Goal: Task Accomplishment & Management: Use online tool/utility

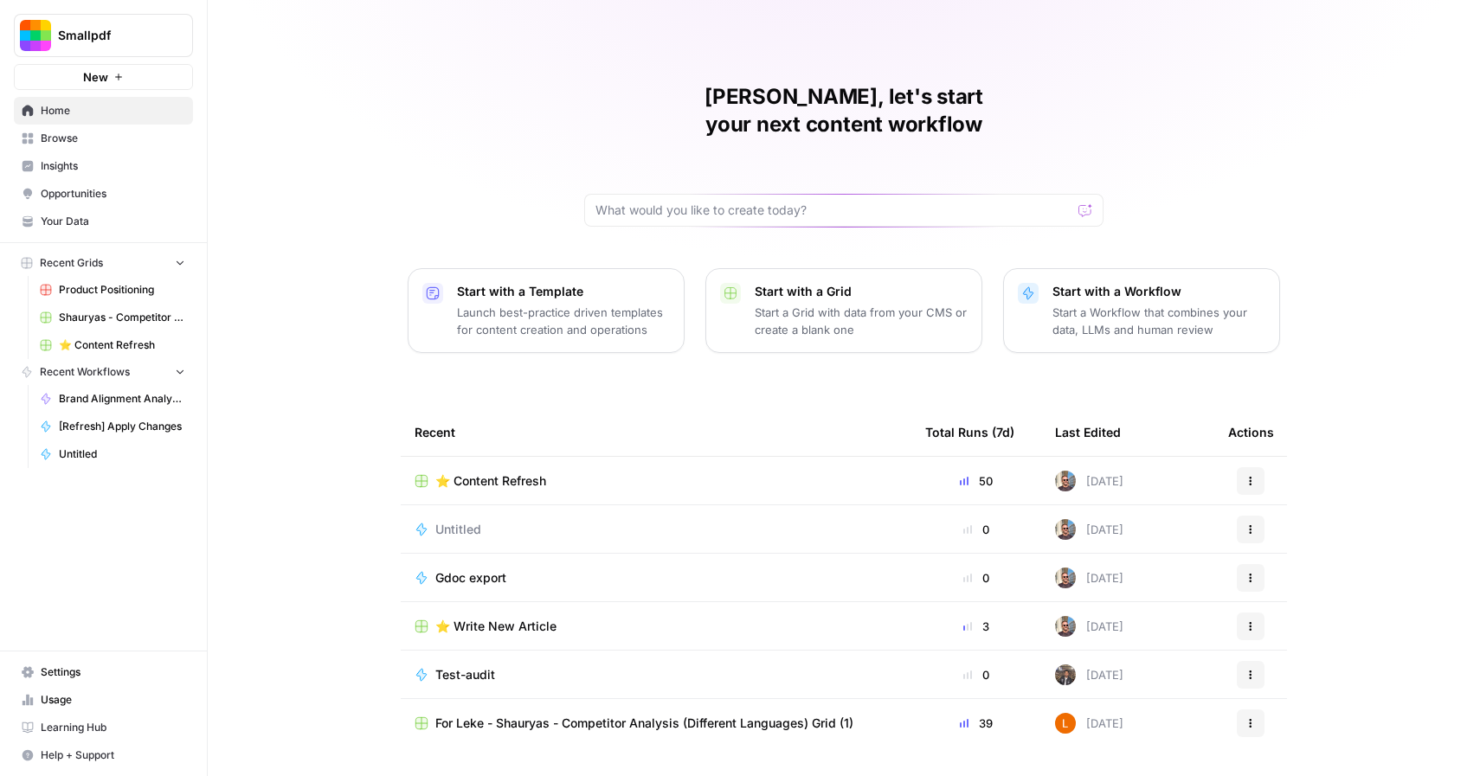
click at [508, 472] on span "⭐️ Content Refresh" at bounding box center [490, 480] width 111 height 17
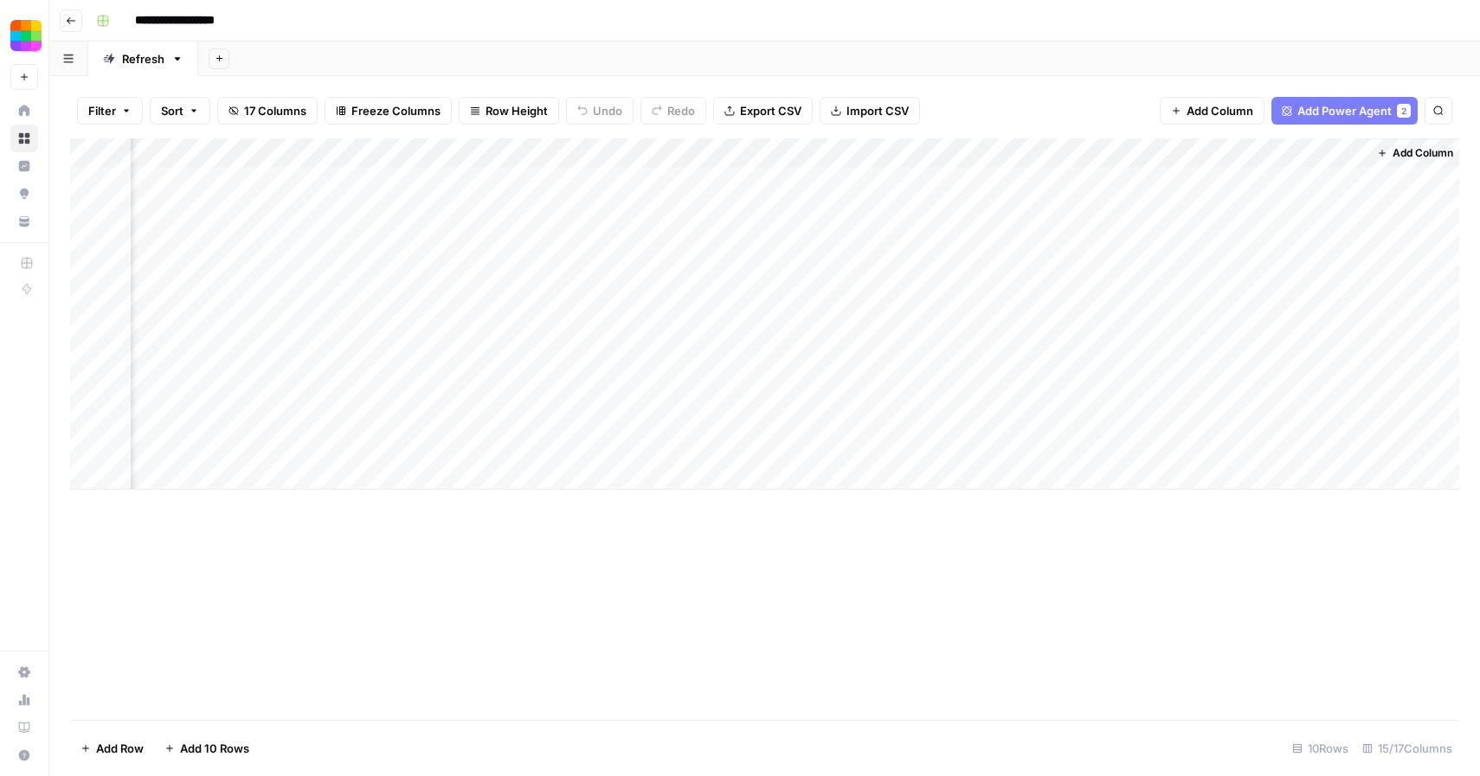
scroll to position [0, 1776]
click at [1166, 183] on div "Add Column" at bounding box center [764, 313] width 1389 height 351
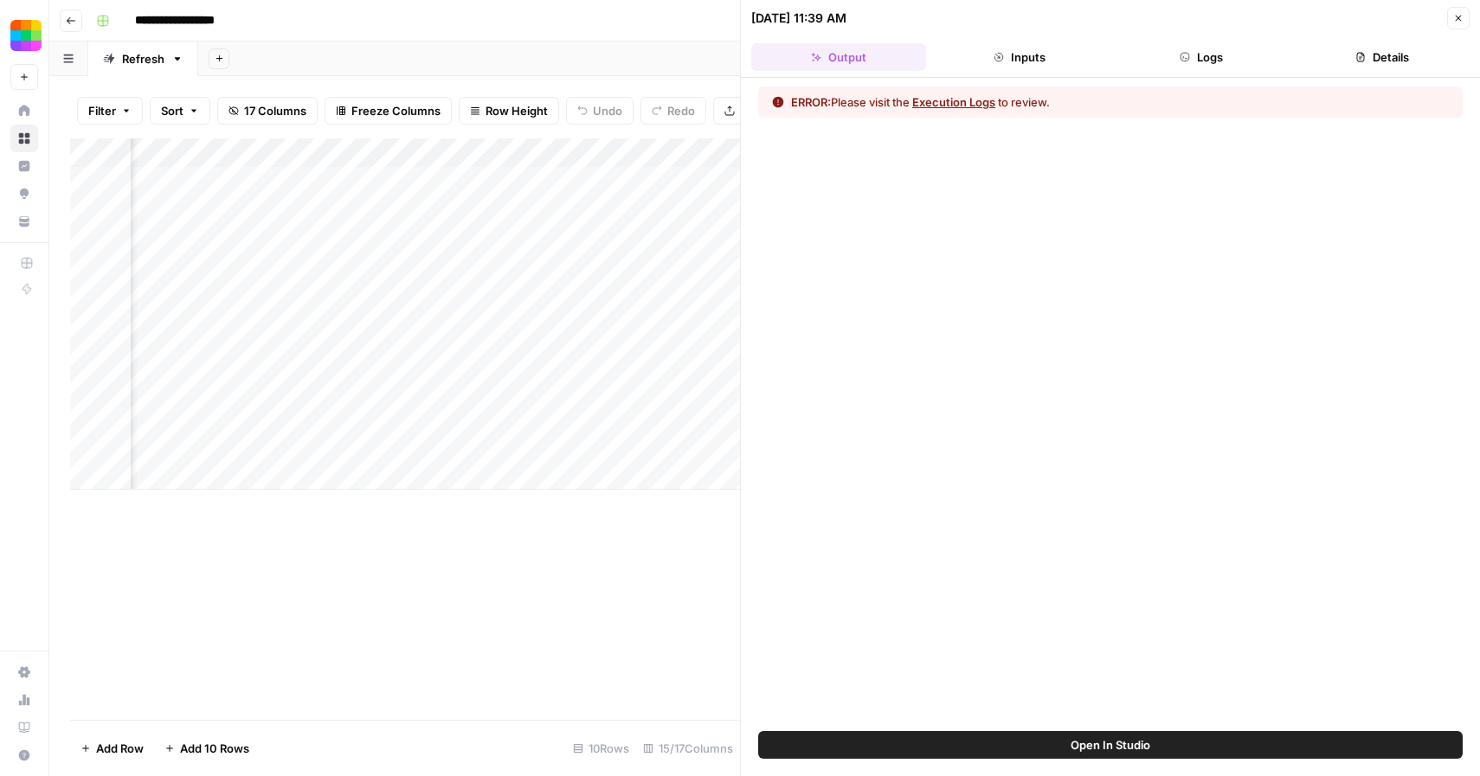
click at [960, 94] on button "Execution Logs" at bounding box center [953, 101] width 83 height 17
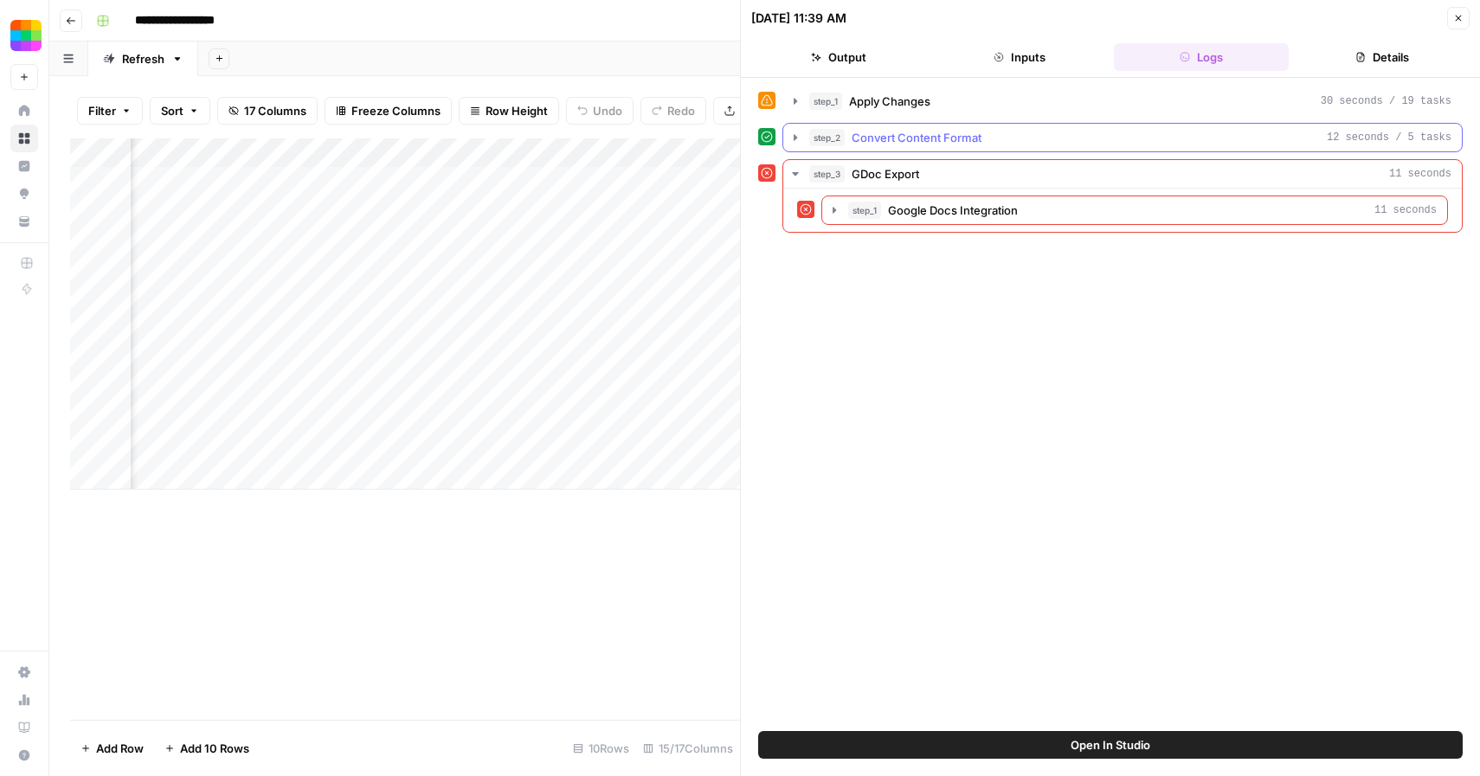
click at [896, 128] on button "step_2 Convert Content Format 12 seconds / 5 tasks" at bounding box center [1122, 138] width 678 height 28
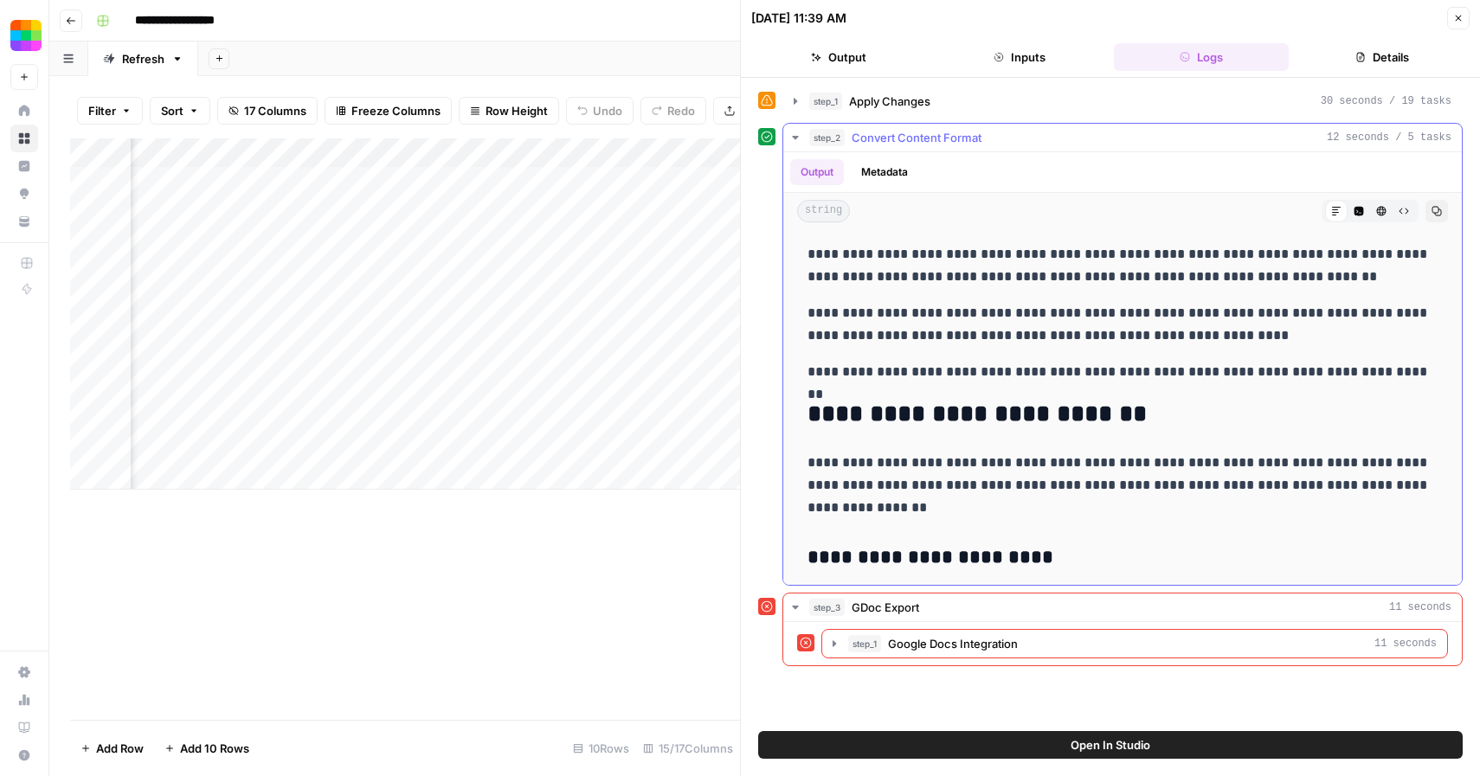
click at [808, 253] on p "**********" at bounding box center [1122, 265] width 630 height 45
click at [1464, 21] on button "Close" at bounding box center [1458, 18] width 22 height 22
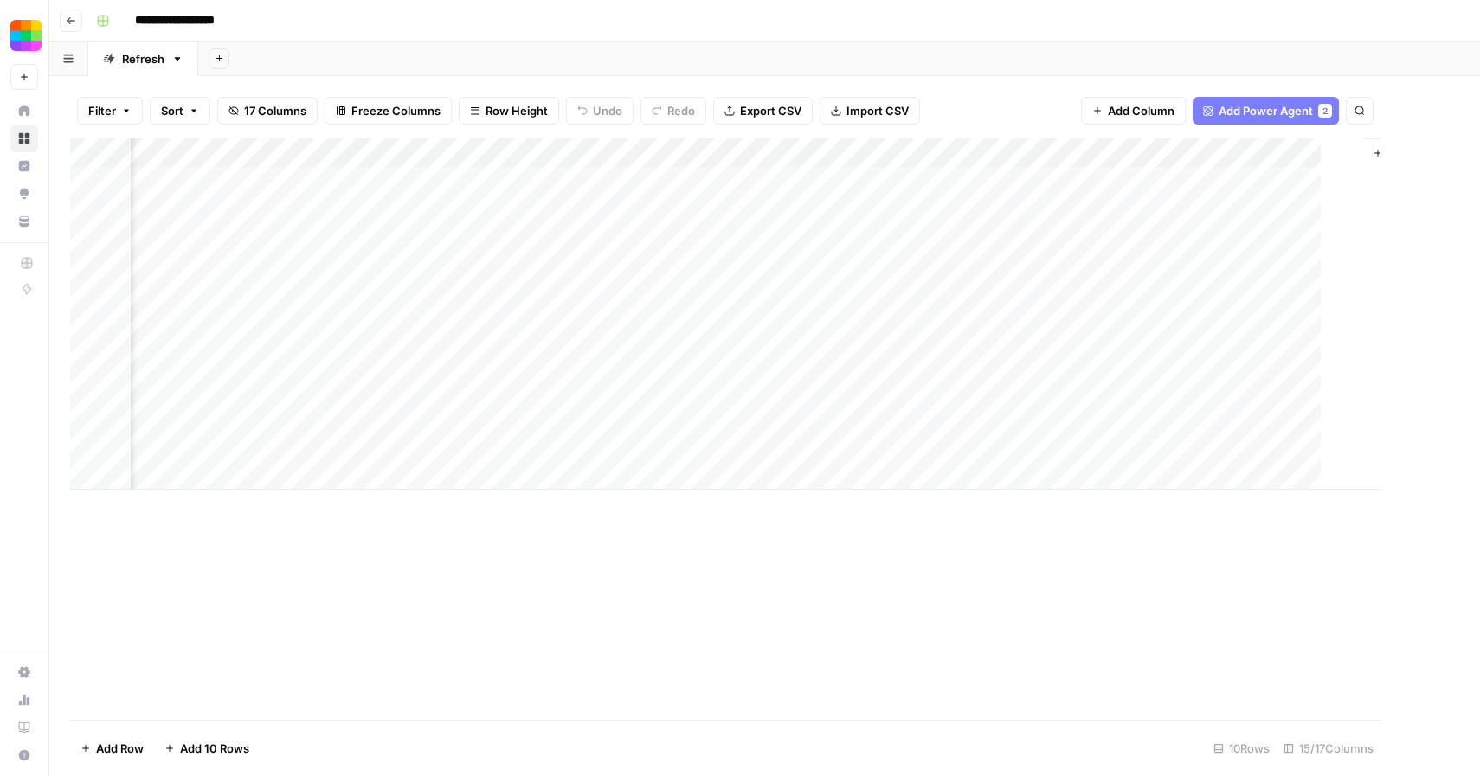
scroll to position [0, 1756]
click at [1193, 329] on div "Add Column" at bounding box center [764, 313] width 1389 height 351
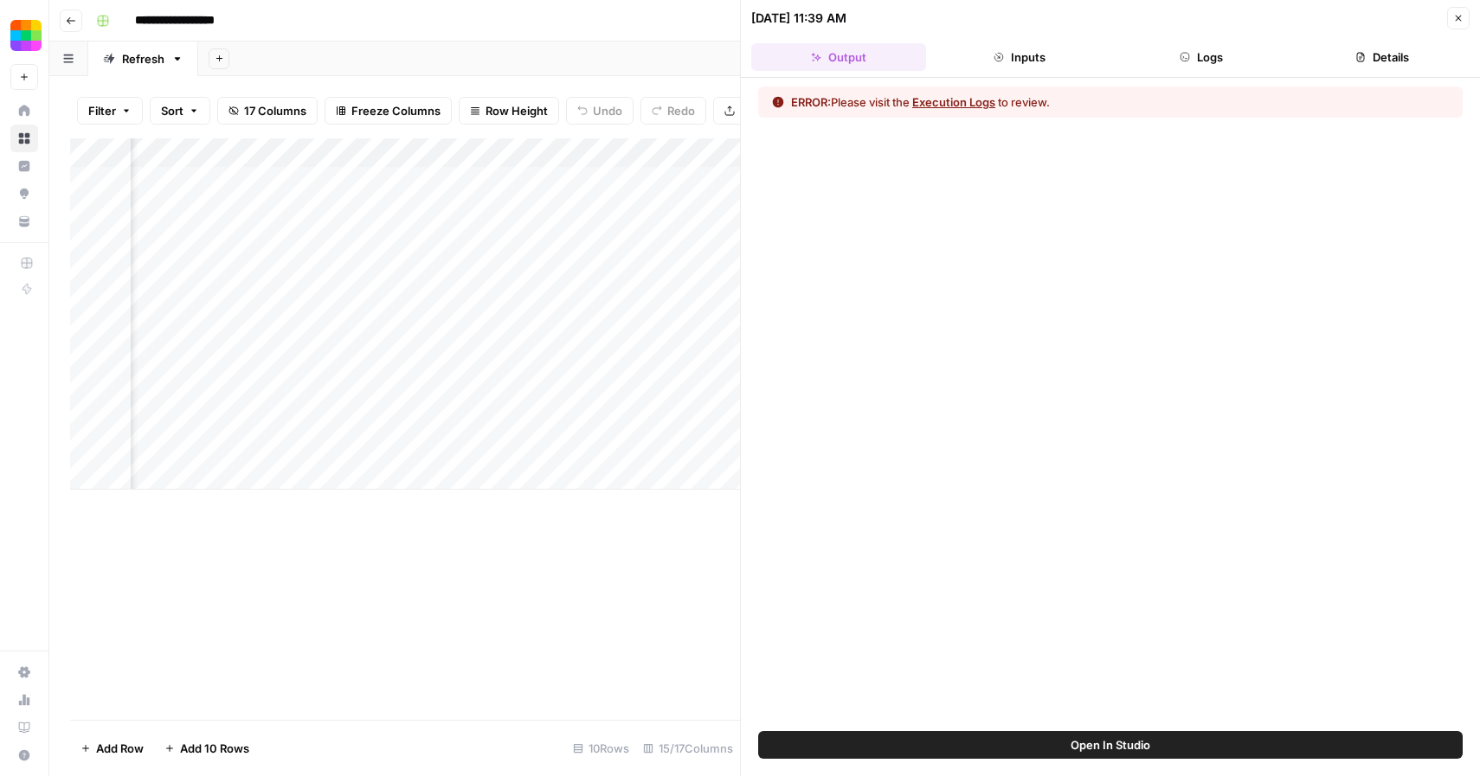
click at [950, 99] on button "Execution Logs" at bounding box center [953, 101] width 83 height 17
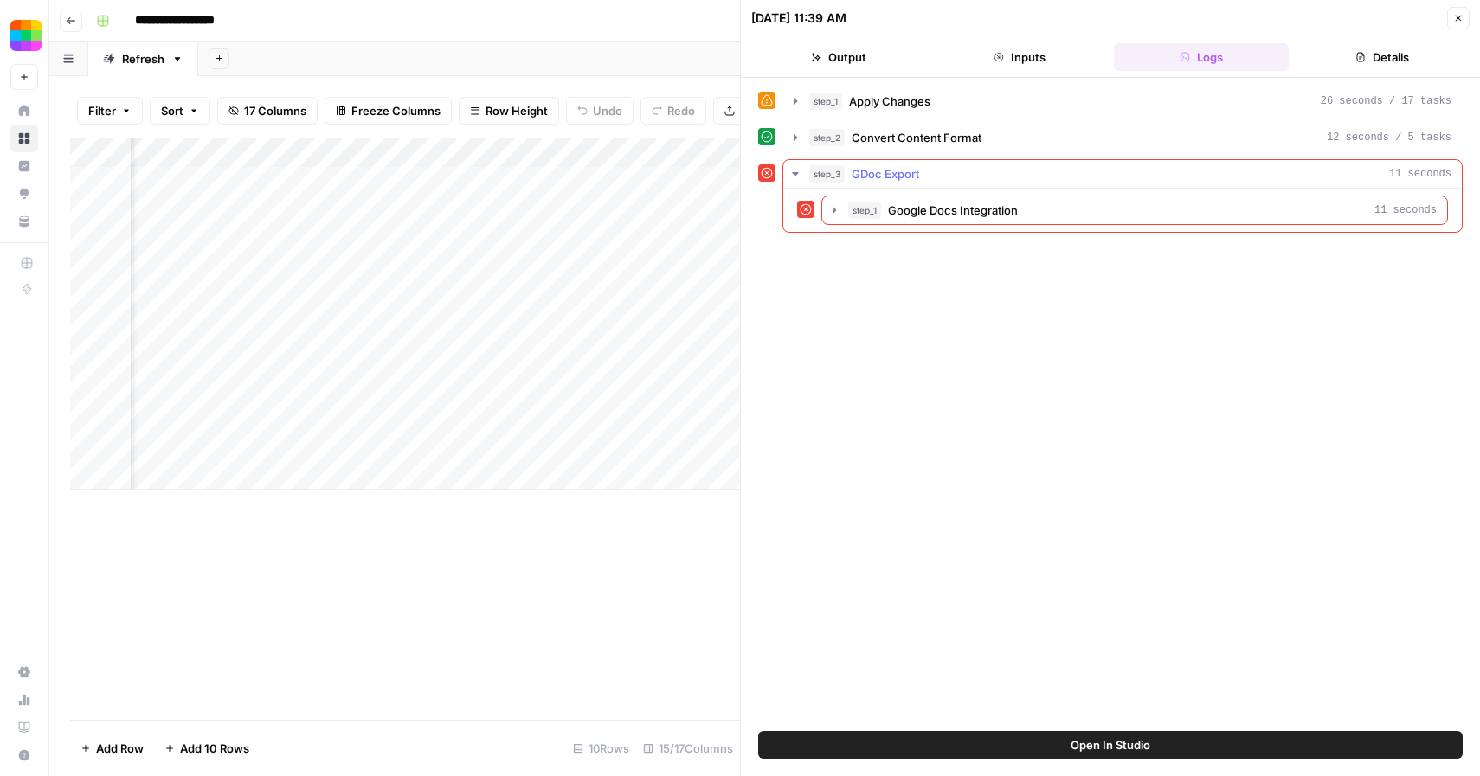
click at [897, 145] on span "Convert Content Format" at bounding box center [916, 137] width 130 height 17
